Goal: Information Seeking & Learning: Learn about a topic

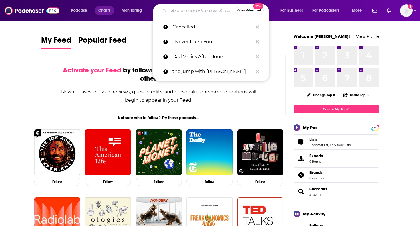
click at [103, 9] on span "Charts" at bounding box center [104, 11] width 12 height 8
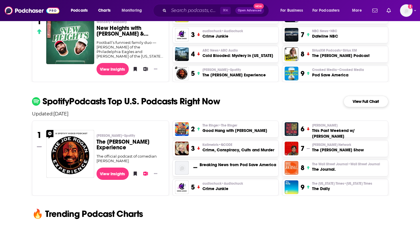
scroll to position [285, 0]
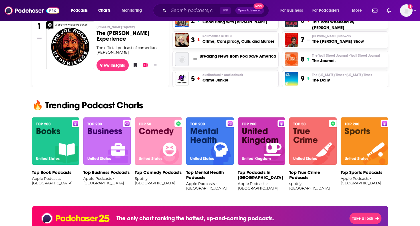
click at [167, 159] on img at bounding box center [158, 142] width 47 height 48
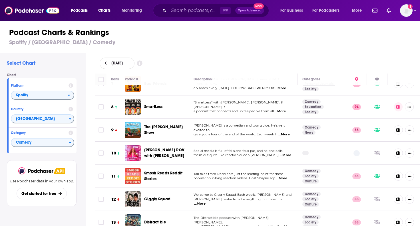
scroll to position [158, 0]
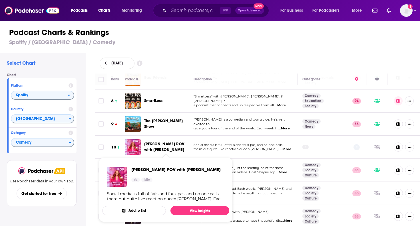
click at [146, 143] on span "[PERSON_NAME] POV with [PERSON_NAME]" at bounding box center [164, 147] width 40 height 11
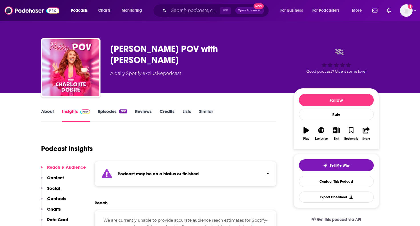
click at [98, 110] on link "Episodes 380" at bounding box center [112, 115] width 29 height 13
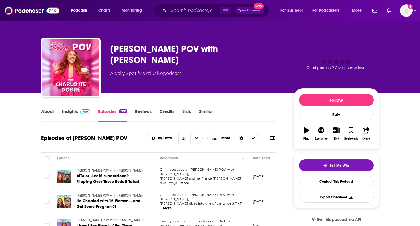
click at [189, 181] on span "...More" at bounding box center [182, 183] width 11 height 5
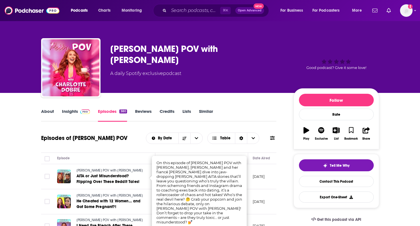
click at [176, 49] on div "[PERSON_NAME] POV with [PERSON_NAME]" at bounding box center [197, 54] width 174 height 22
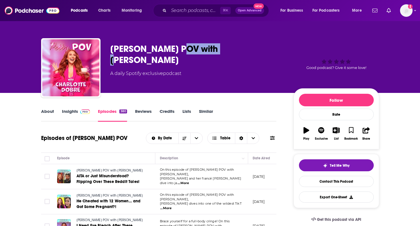
click at [176, 49] on div "[PERSON_NAME] POV with [PERSON_NAME]" at bounding box center [197, 54] width 174 height 22
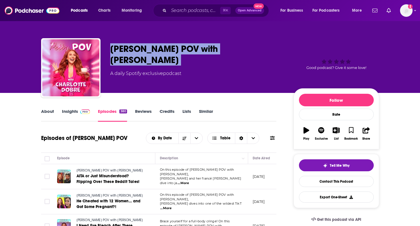
click at [176, 49] on div "[PERSON_NAME] POV with [PERSON_NAME]" at bounding box center [197, 54] width 174 height 22
copy div "[PERSON_NAME] POV with [PERSON_NAME]"
click at [108, 11] on span "Charts" at bounding box center [104, 11] width 12 height 8
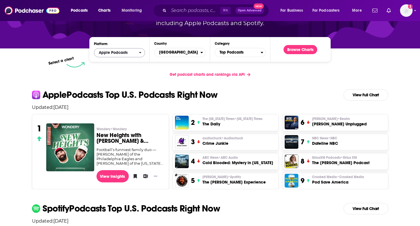
scroll to position [74, 0]
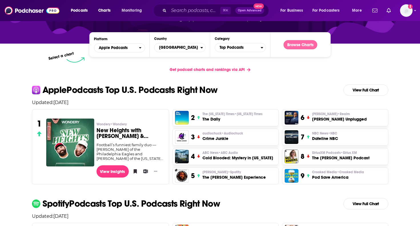
click at [313, 46] on button "Browse Charts" at bounding box center [300, 44] width 34 height 9
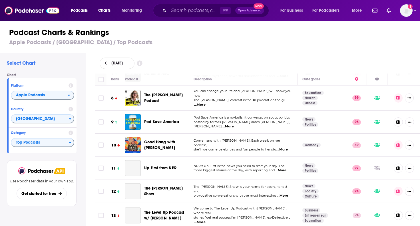
scroll to position [288, 0]
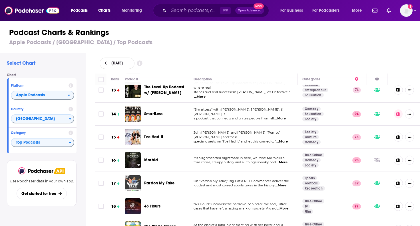
click at [285, 139] on span "...More" at bounding box center [281, 141] width 11 height 5
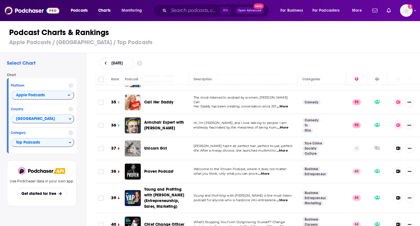
scroll to position [792, 0]
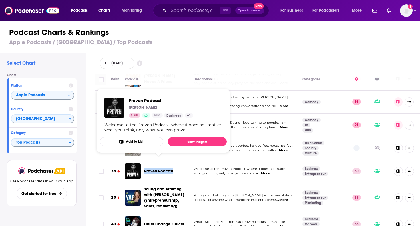
copy span "Proven Podcast"
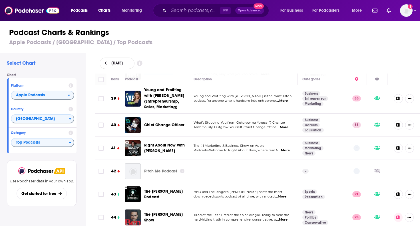
scroll to position [891, 0]
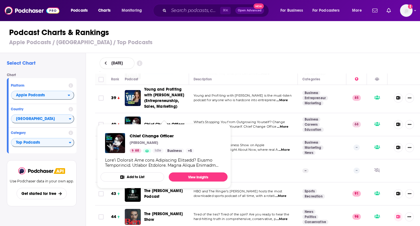
click at [161, 122] on span "Chief Change Officer" at bounding box center [164, 124] width 40 height 5
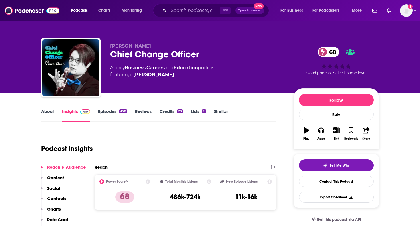
click at [114, 113] on link "Episodes 478" at bounding box center [112, 115] width 29 height 13
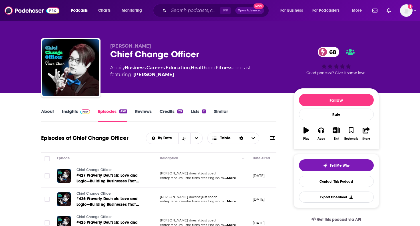
click at [155, 55] on div "Chief Change Officer 68" at bounding box center [197, 54] width 174 height 11
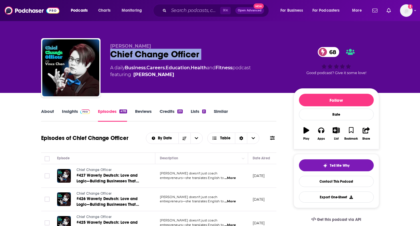
click at [155, 55] on div "Chief Change Officer 68" at bounding box center [197, 54] width 174 height 11
copy div "Chief Change Officer 68"
